Goal: Task Accomplishment & Management: Complete application form

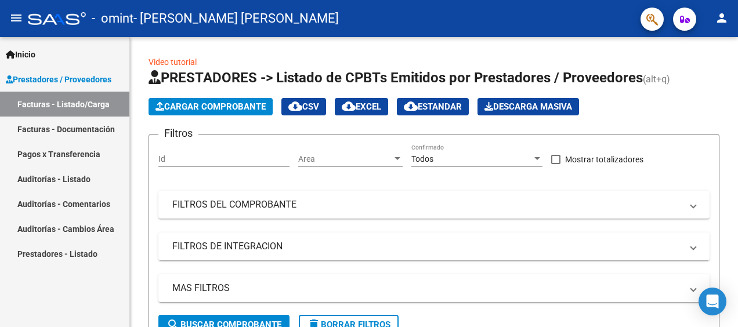
click at [58, 132] on link "Facturas - Documentación" at bounding box center [64, 129] width 129 height 25
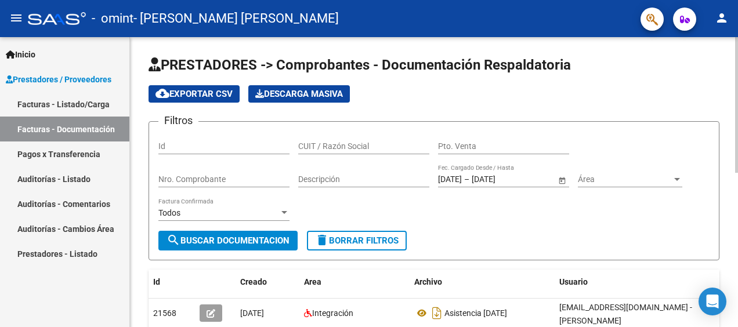
click at [737, 30] on html "menu - omint - [PERSON_NAME] [PERSON_NAME] person Inicio Instructivos Contacto …" at bounding box center [369, 163] width 738 height 327
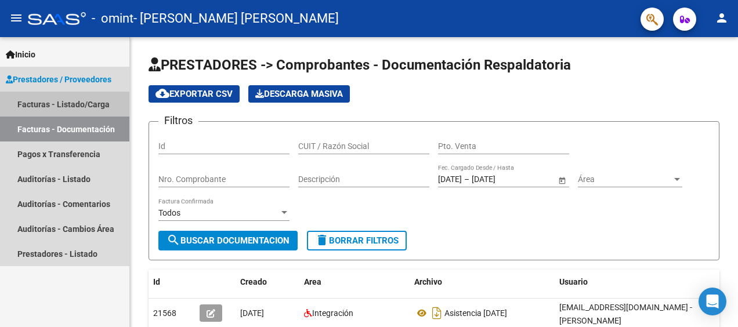
click at [60, 103] on link "Facturas - Listado/Carga" at bounding box center [64, 104] width 129 height 25
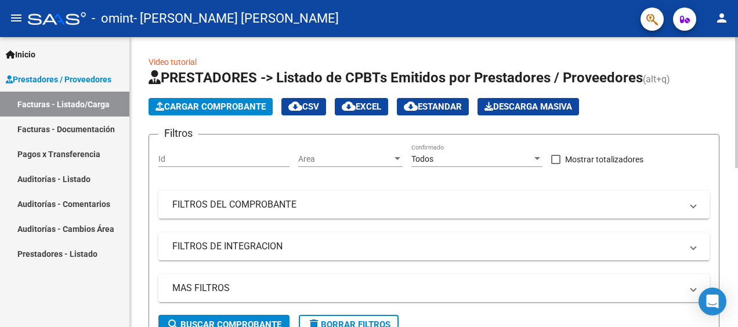
click at [224, 107] on span "Cargar Comprobante" at bounding box center [210, 106] width 110 height 10
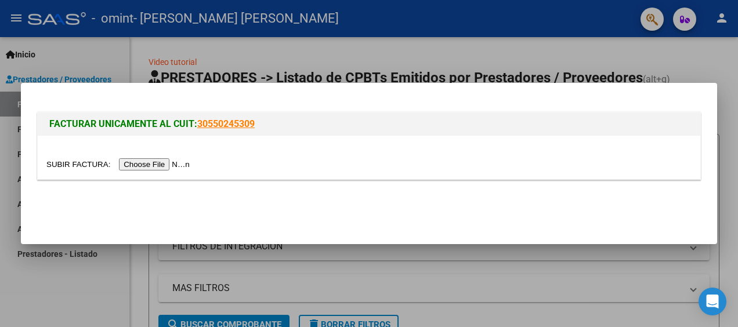
click at [138, 164] on input "file" at bounding box center [119, 164] width 147 height 12
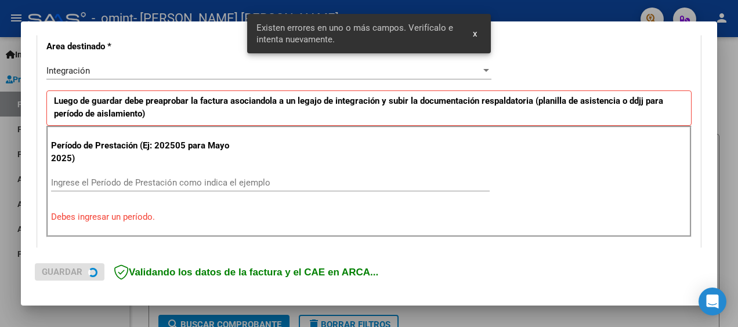
scroll to position [274, 0]
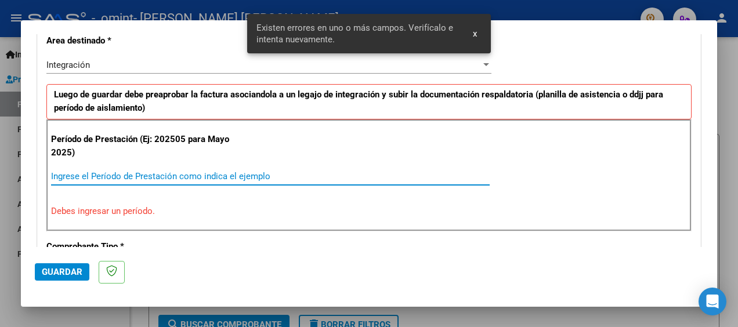
click at [129, 175] on input "Ingrese el Período de Prestación como indica el ejemplo" at bounding box center [270, 176] width 438 height 10
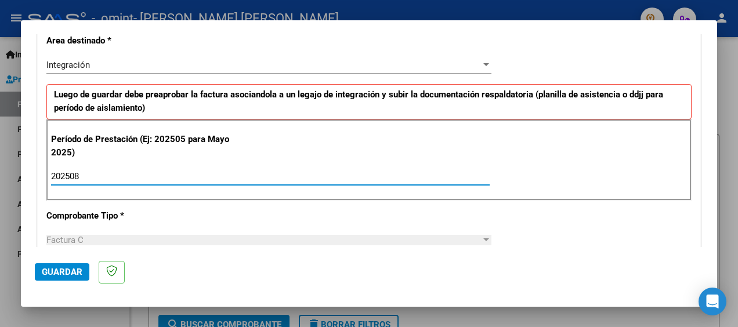
type input "202508"
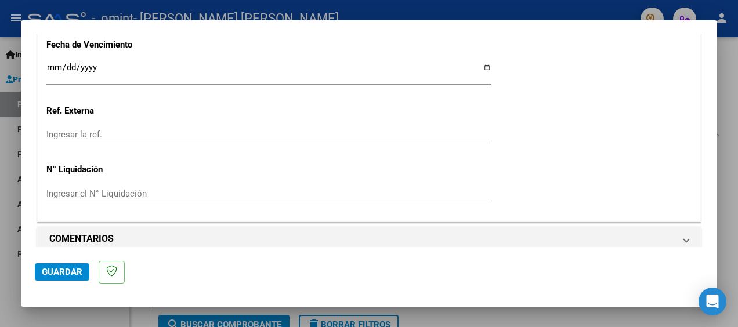
scroll to position [840, 0]
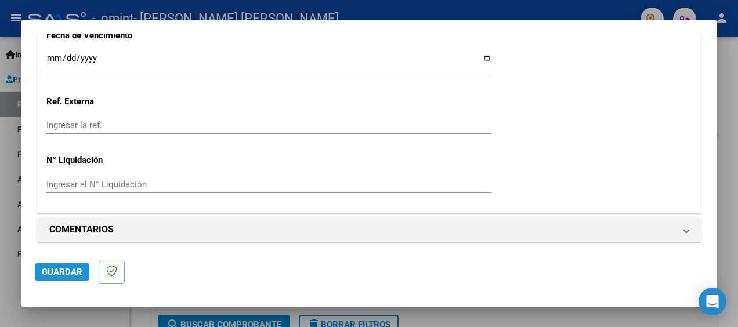
click at [64, 273] on span "Guardar" at bounding box center [62, 272] width 41 height 10
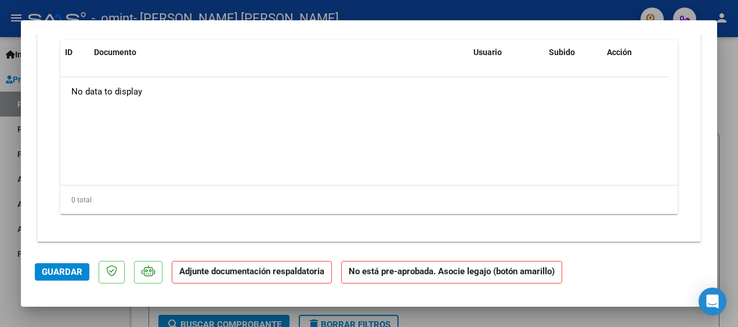
scroll to position [960, 0]
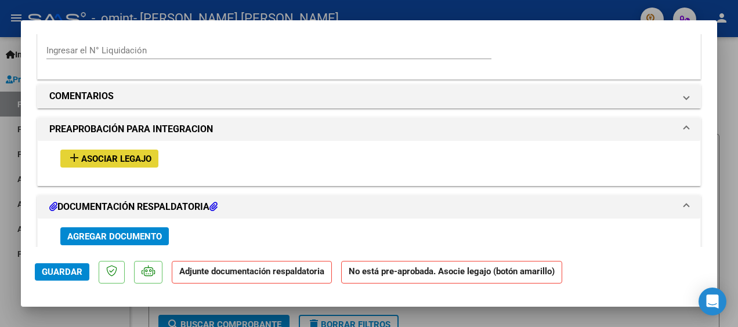
click at [123, 154] on span "Asociar Legajo" at bounding box center [116, 159] width 70 height 10
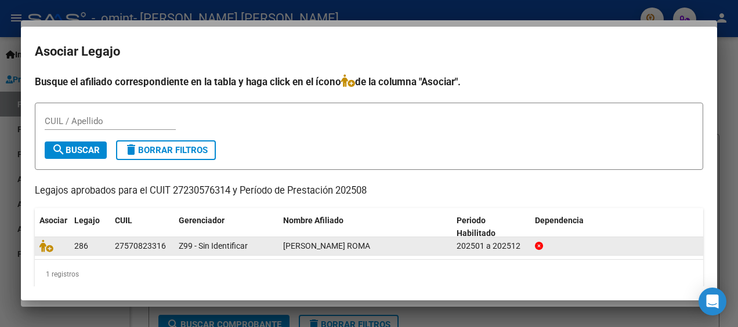
click at [147, 245] on div "27570823316" at bounding box center [140, 245] width 51 height 13
click at [45, 248] on icon at bounding box center [46, 245] width 14 height 13
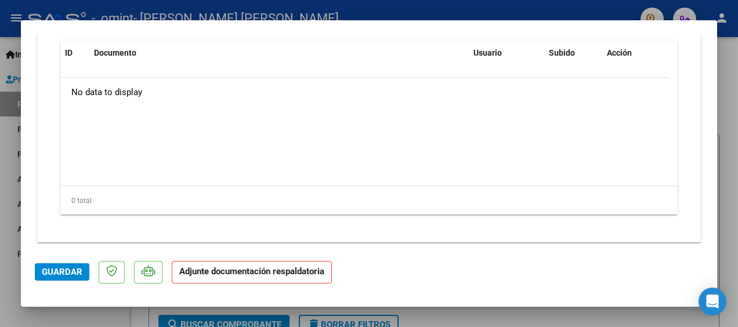
scroll to position [1291, 0]
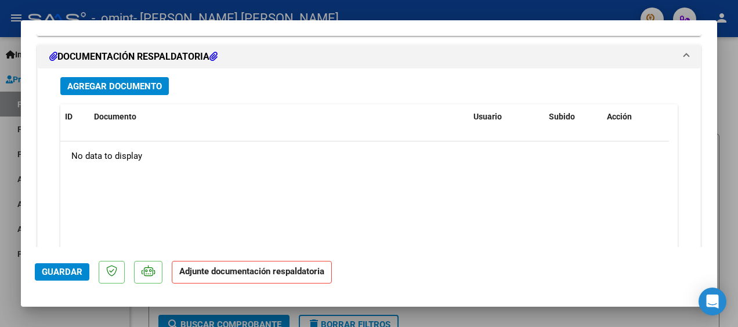
click at [95, 81] on span "Agregar Documento" at bounding box center [114, 86] width 95 height 10
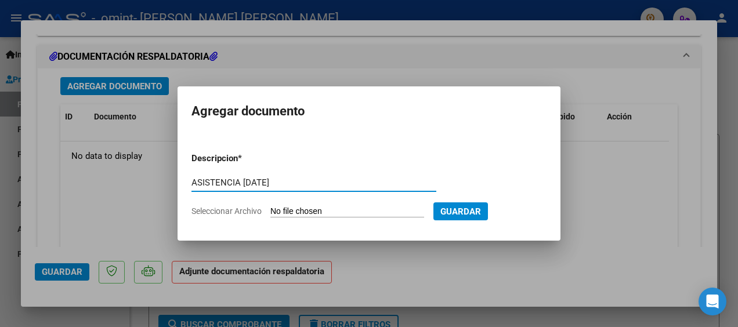
type input "ASISTENCIA [DATE]"
click at [237, 208] on span "Seleccionar Archivo" at bounding box center [226, 210] width 70 height 9
click at [270, 208] on input "Seleccionar Archivo" at bounding box center [347, 211] width 154 height 11
type input "C:\fakepath\[GEOGRAPHIC_DATA] asistencia AGOSTO.pdf"
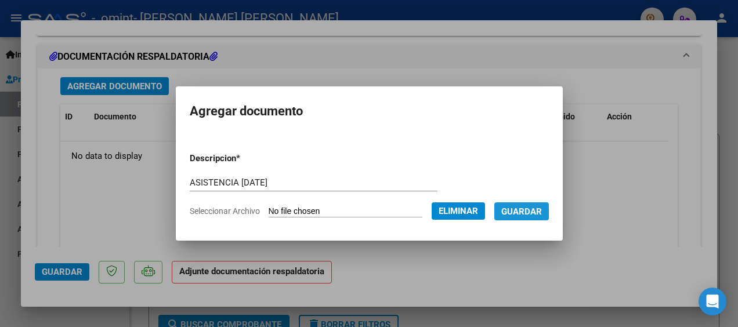
click at [513, 210] on span "Guardar" at bounding box center [521, 211] width 41 height 10
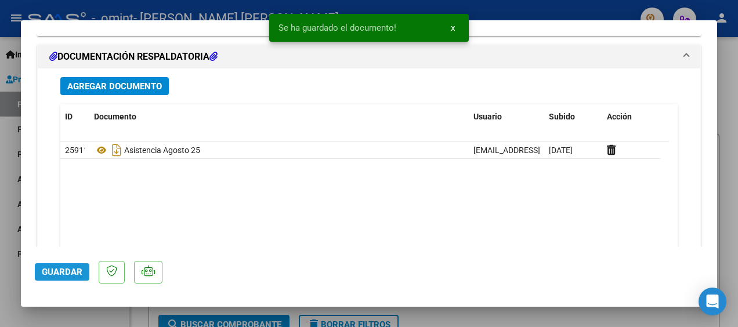
click at [59, 270] on span "Guardar" at bounding box center [62, 272] width 41 height 10
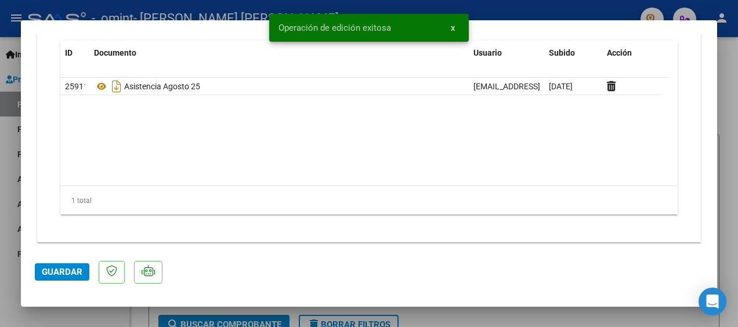
click at [732, 129] on div at bounding box center [369, 163] width 738 height 327
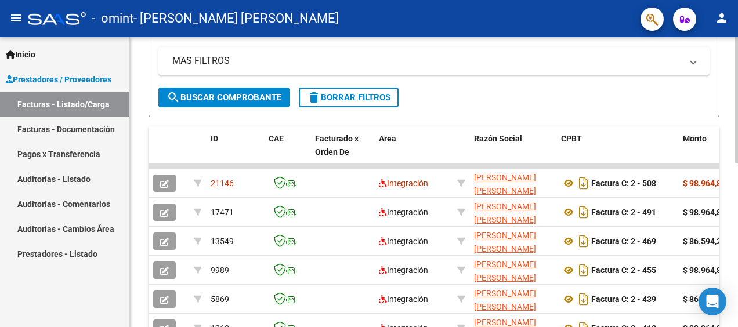
click at [737, 148] on html "menu - omint - [PERSON_NAME] [PERSON_NAME] person Inicio Instructivos Contacto …" at bounding box center [369, 163] width 738 height 327
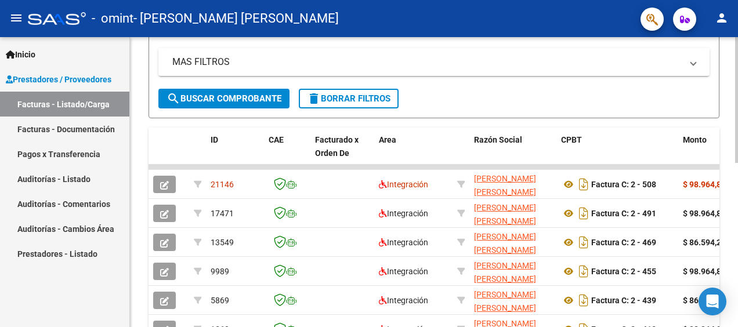
drag, startPoint x: 733, startPoint y: 147, endPoint x: 737, endPoint y: 176, distance: 29.2
click at [737, 178] on html "menu - omint - [PERSON_NAME] [PERSON_NAME] person Inicio Instructivos Contacto …" at bounding box center [369, 163] width 738 height 327
drag, startPoint x: 737, startPoint y: 176, endPoint x: 617, endPoint y: 92, distance: 146.4
click at [617, 92] on form "Filtros Id Area Area Todos Confirmado Mostrar totalizadores FILTROS DEL COMPROB…" at bounding box center [433, 13] width 571 height 210
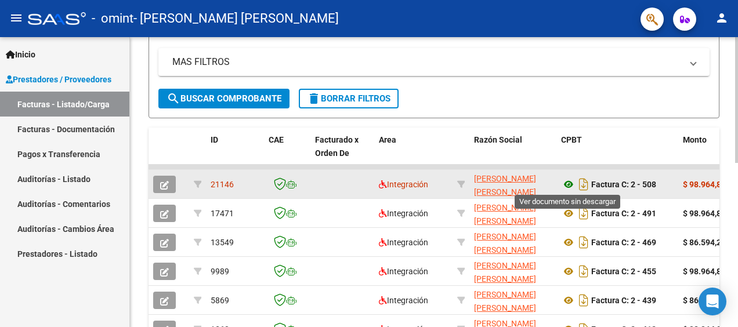
click at [566, 184] on icon at bounding box center [568, 184] width 15 height 14
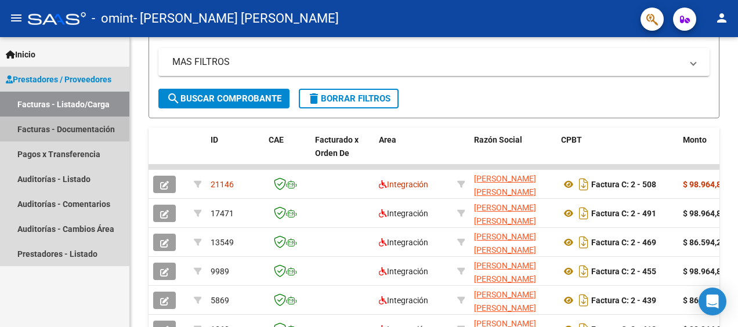
click at [53, 132] on link "Facturas - Documentación" at bounding box center [64, 129] width 129 height 25
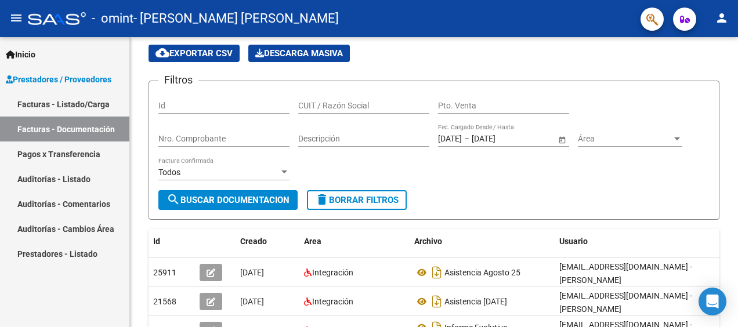
scroll to position [226, 0]
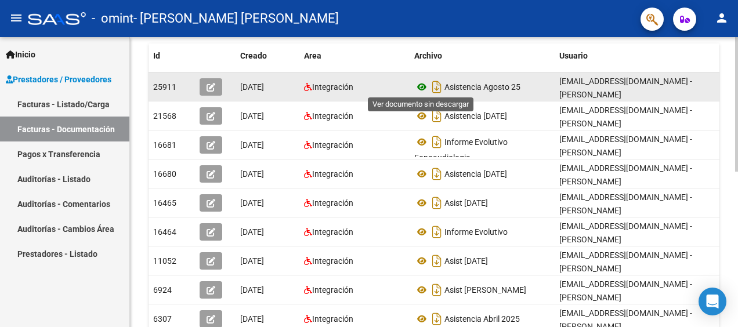
click at [424, 87] on icon at bounding box center [421, 87] width 15 height 14
